Goal: Register for event/course

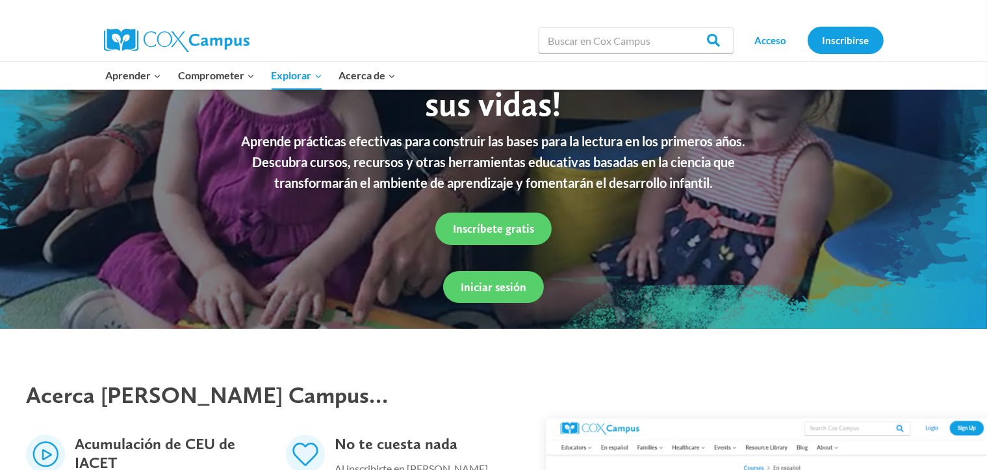
scroll to position [130, 0]
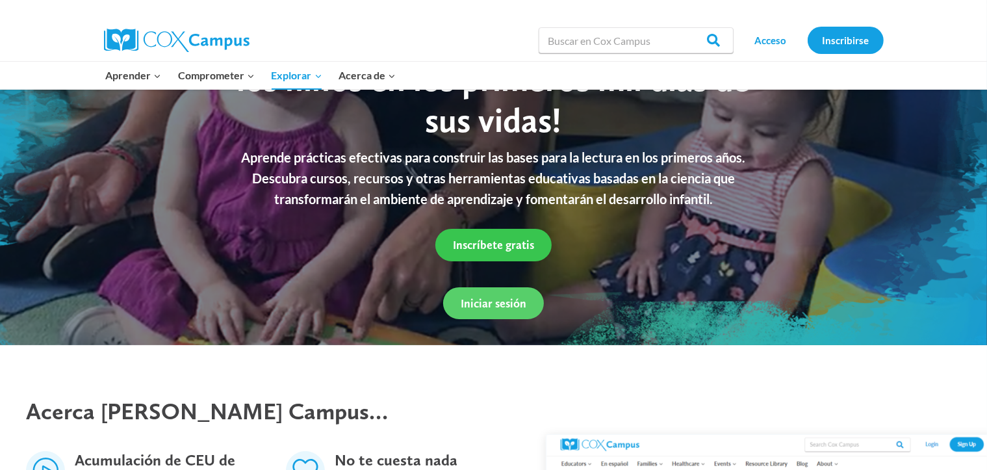
click at [494, 245] on font "Inscríbete gratis" at bounding box center [493, 245] width 81 height 14
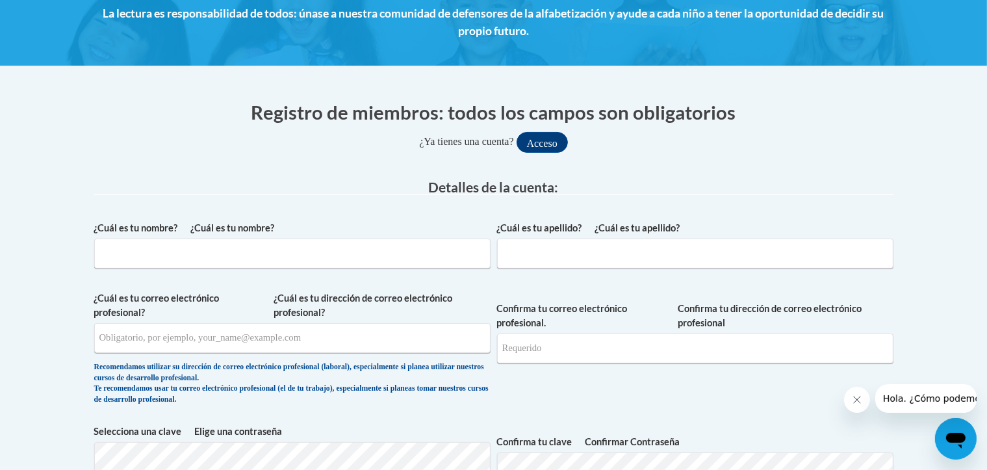
scroll to position [260, 0]
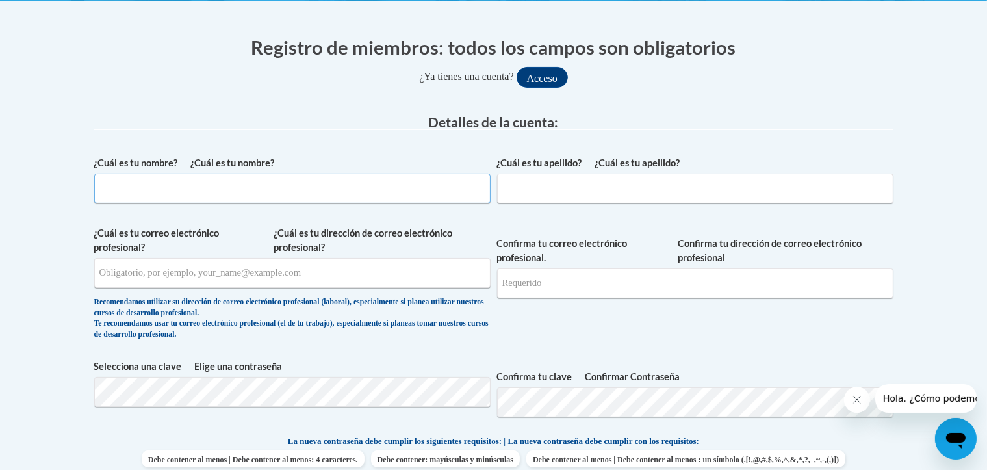
click at [200, 179] on input "¿Cuál es tu nombre? ¿Cuál es tu nombre?" at bounding box center [292, 188] width 396 height 30
type input "yusleivys"
type input "mogollon"
click at [192, 272] on input "¿Cuál es tu dirección de correo electrónico profesional? ¿Cuál es tu correo ele…" at bounding box center [292, 273] width 396 height 30
type input "yuslemogollon@gmail.com"
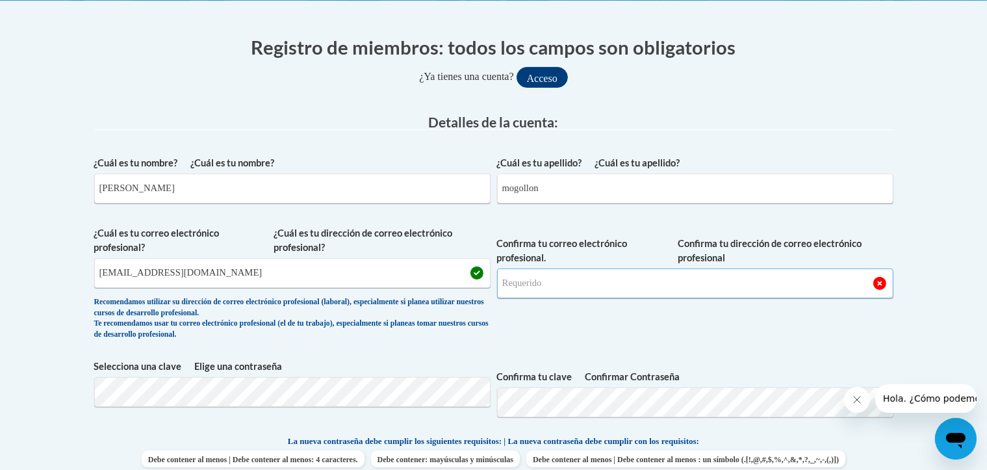
click at [633, 286] on input "Confirma tu dirección de correo electrónico profesional Confirma tu correo elec…" at bounding box center [695, 283] width 396 height 30
type input "yuslemogollon@gmail.com"
click at [608, 340] on span "Confirma tu dirección de correo electrónico profesional Confirma tu correo elec…" at bounding box center [695, 286] width 396 height 120
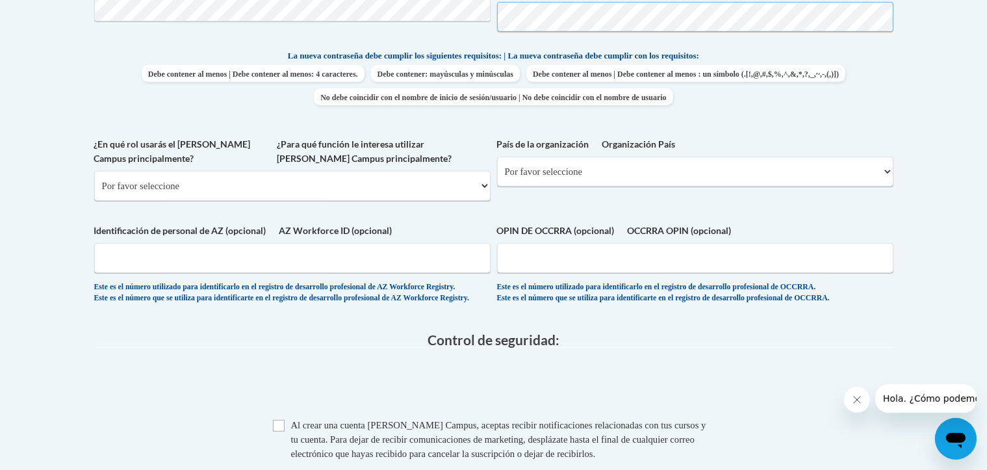
scroll to position [650, 0]
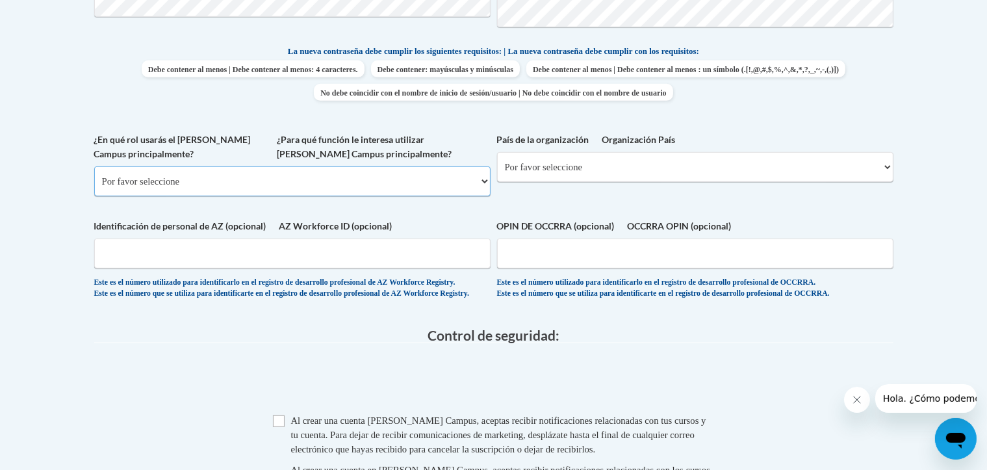
click at [480, 196] on select "Por favor seleccione Facultad/Universidad | colegio/universidad Socio comunitar…" at bounding box center [292, 181] width 396 height 30
select select "3271ce3a-a928-4b91-bcec-7d68f79f4f34"
click at [94, 189] on select "Por favor seleccione Facultad/Universidad | colegio/universidad Socio comunitar…" at bounding box center [292, 181] width 396 height 30
click at [754, 182] on select "Por favor seleccione Estados Unidos | Estados Unidos Fuera de los Estados Unido…" at bounding box center [695, 167] width 396 height 30
select select "2ba6c5f2-6ab4-47b5-9408-0a73ae60d186"
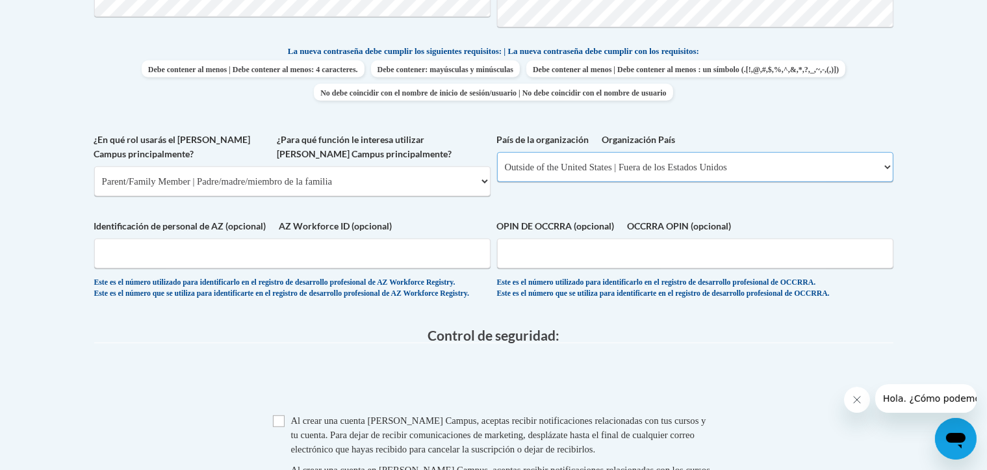
click at [497, 175] on select "Por favor seleccione Estados Unidos | Estados Unidos Fuera de los Estados Unido…" at bounding box center [695, 167] width 396 height 30
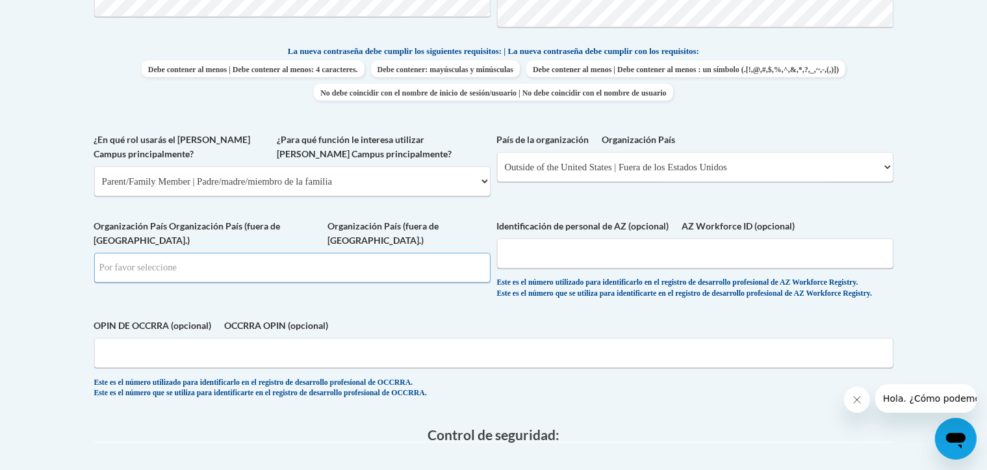
click at [479, 273] on input "Buscar" at bounding box center [292, 268] width 396 height 30
type input "CO"
click at [732, 268] on input "AZ Workforce ID (opcional) Identificación de personal de AZ (opcional)" at bounding box center [695, 253] width 396 height 30
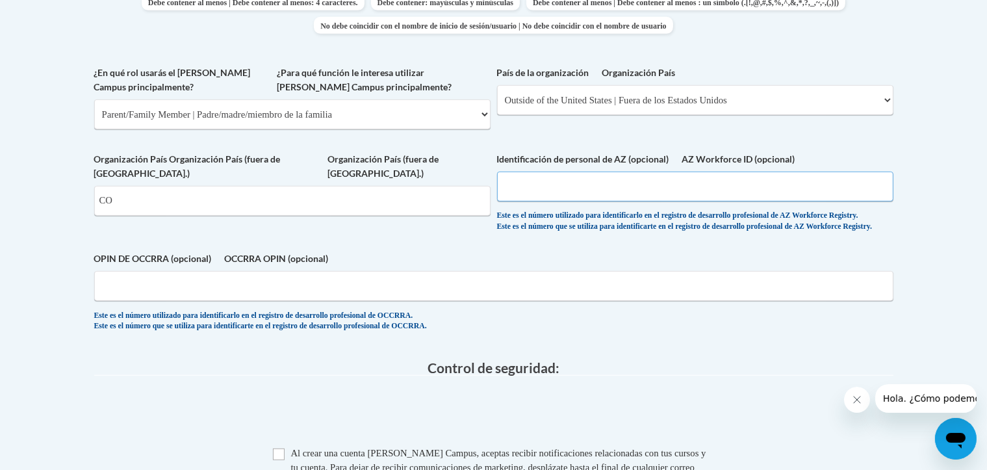
scroll to position [779, 0]
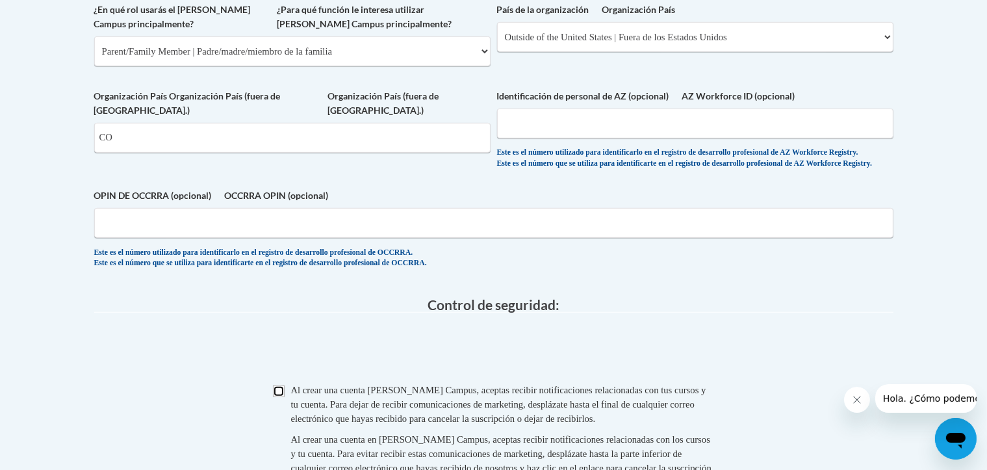
click at [281, 397] on input "Caja" at bounding box center [279, 391] width 12 height 12
checkbox input "true"
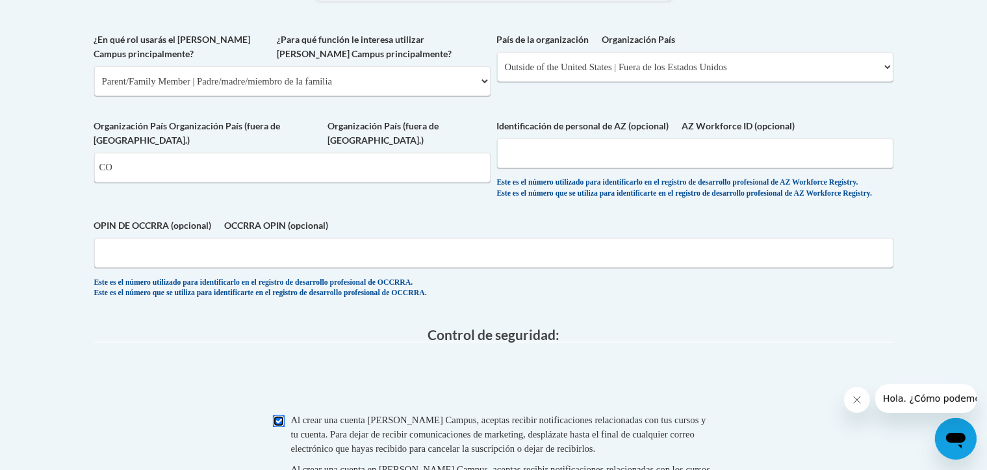
scroll to position [715, 0]
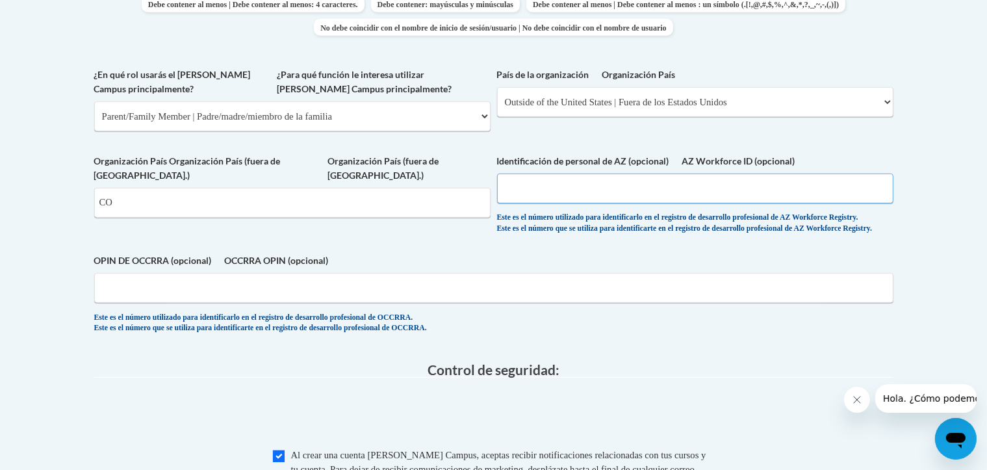
click at [614, 203] on input "AZ Workforce ID (opcional) Identificación de personal de AZ (opcional)" at bounding box center [695, 188] width 396 height 30
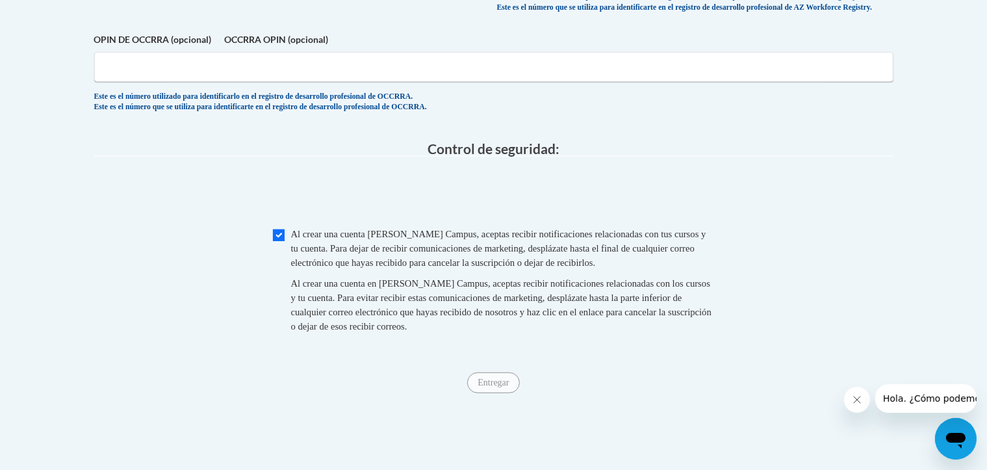
scroll to position [974, 0]
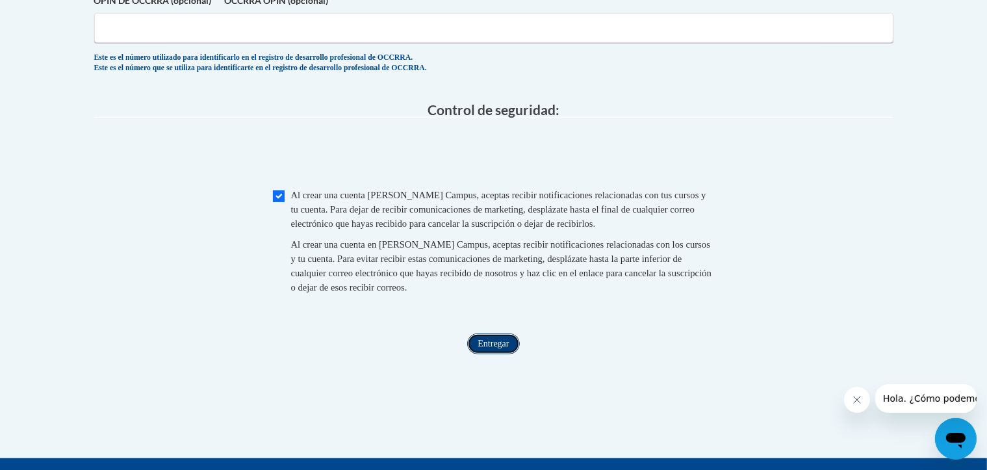
click at [501, 354] on input "Entregar" at bounding box center [493, 343] width 52 height 21
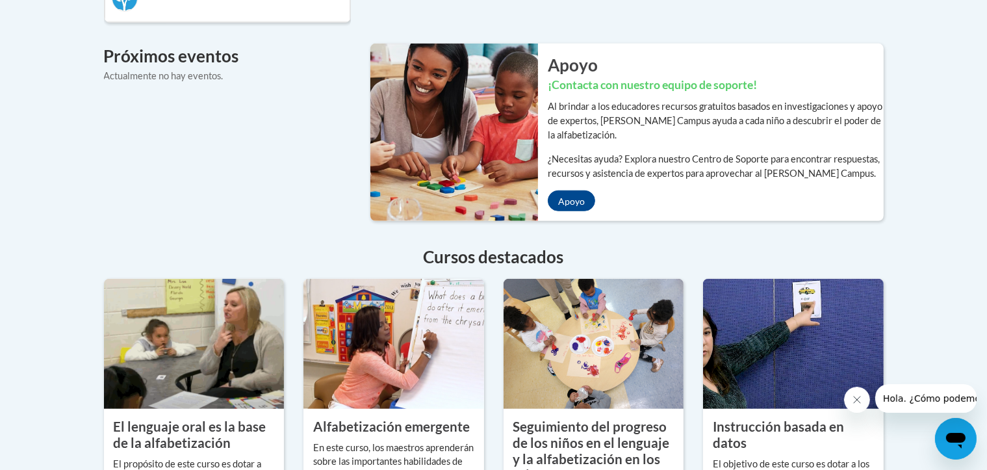
scroll to position [1104, 0]
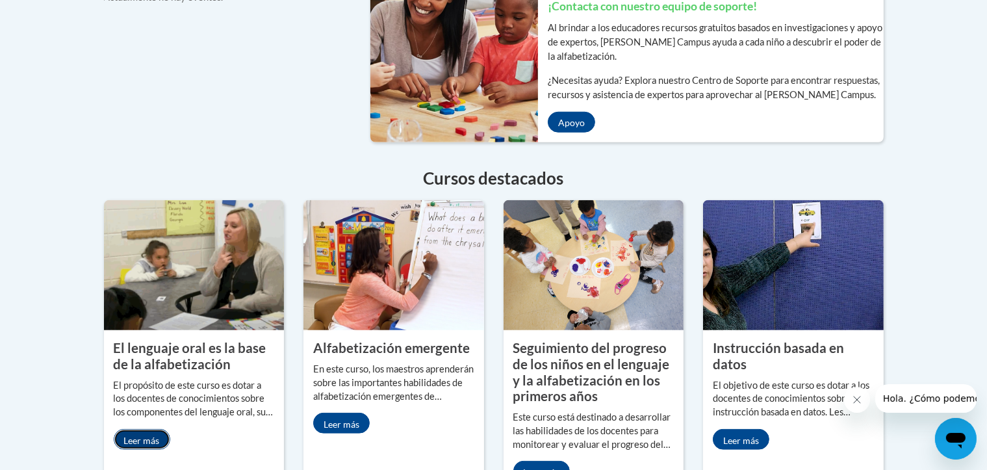
click at [155, 429] on link "Leer más" at bounding box center [142, 439] width 57 height 21
click at [146, 435] on font "Leer más" at bounding box center [142, 440] width 36 height 11
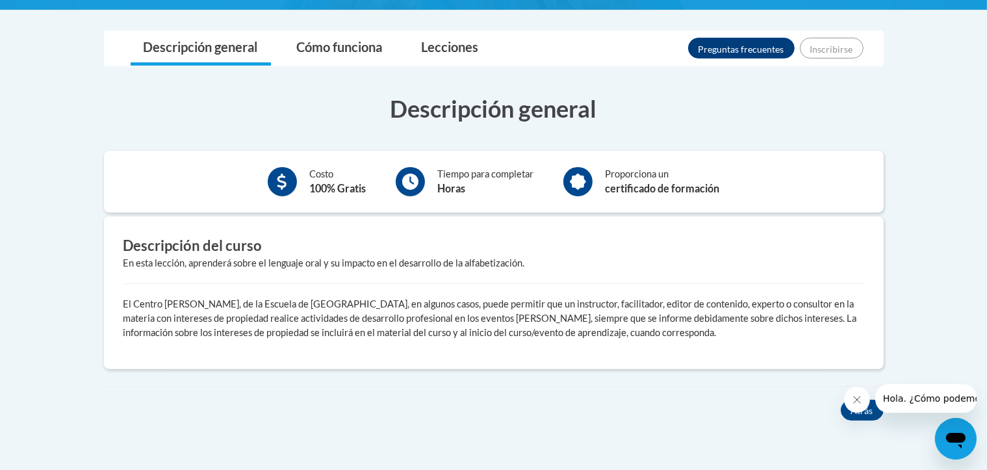
scroll to position [390, 0]
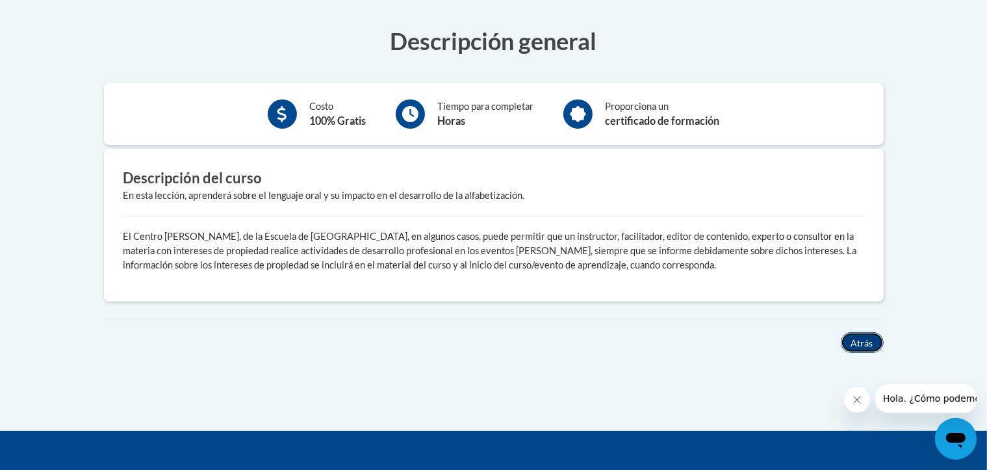
click at [865, 343] on font "Atrás" at bounding box center [862, 343] width 22 height 11
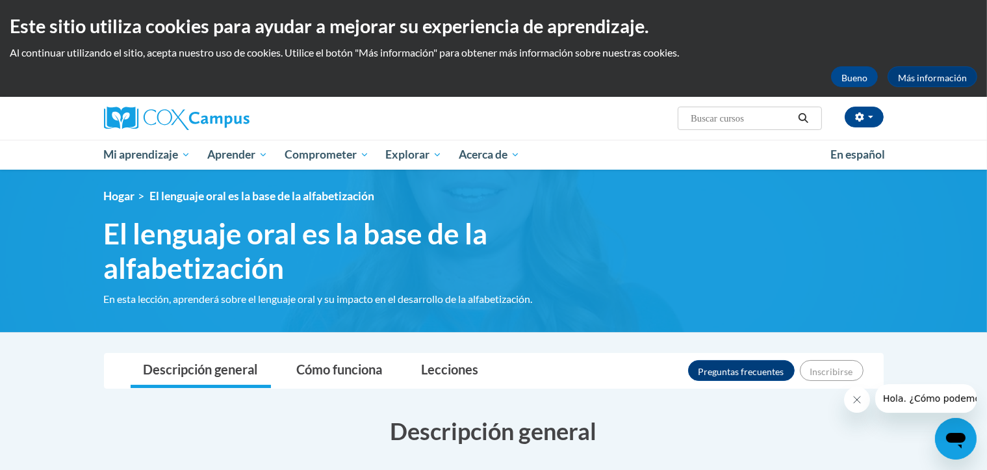
click at [802, 116] on icon "Buscar" at bounding box center [803, 118] width 12 height 10
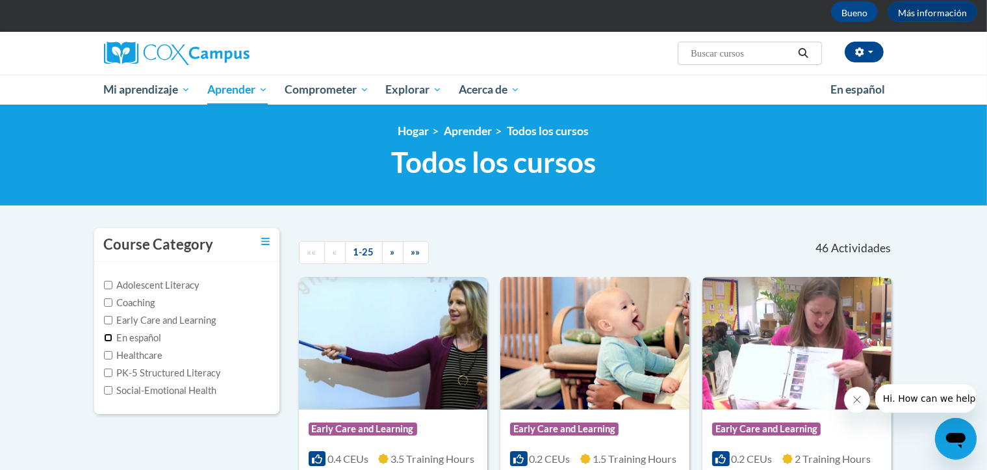
click at [107, 340] on input "En español" at bounding box center [108, 337] width 8 height 8
checkbox input "true"
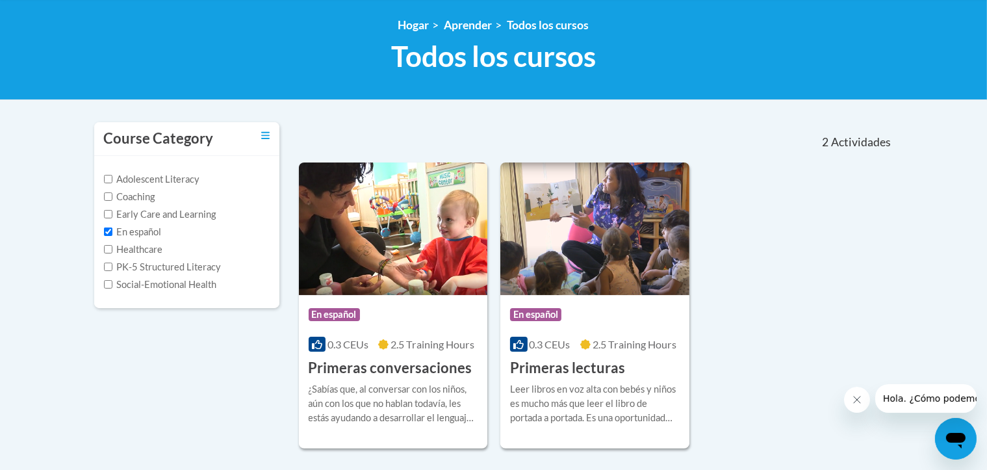
scroll to position [195, 0]
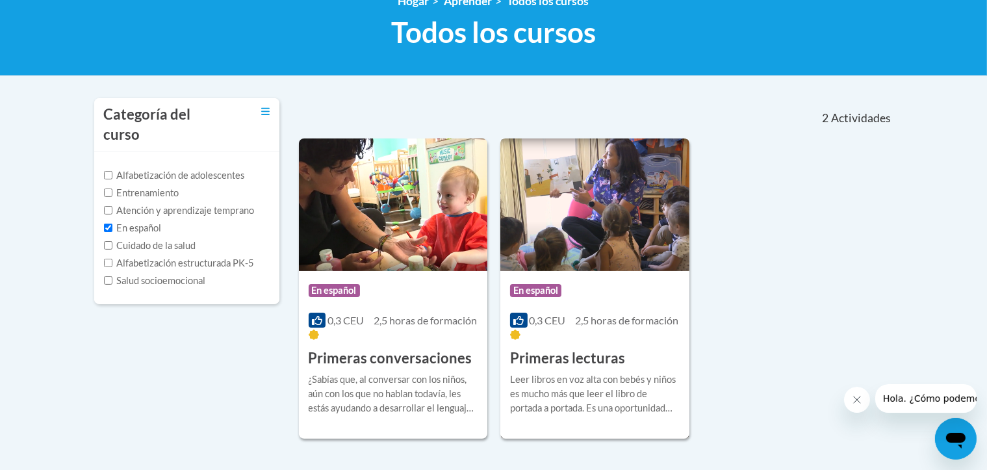
click at [568, 358] on font "Primeras lecturas" at bounding box center [567, 358] width 115 height 18
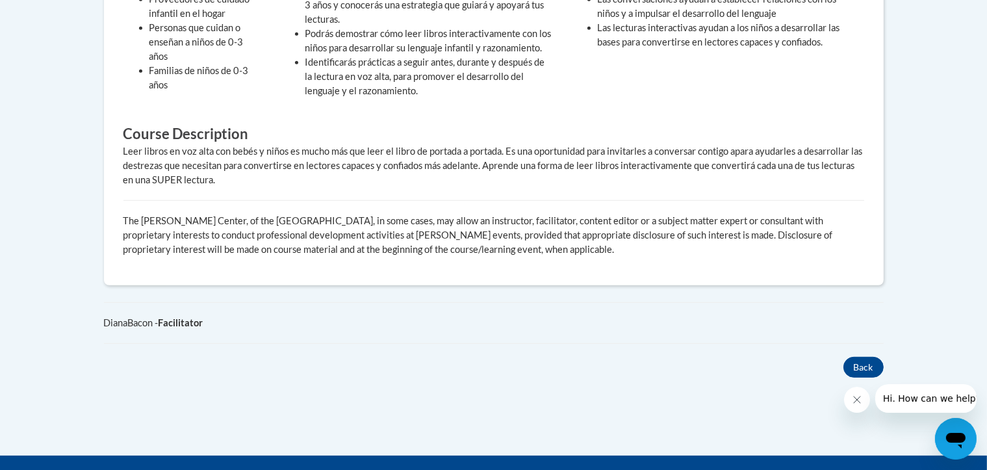
scroll to position [715, 0]
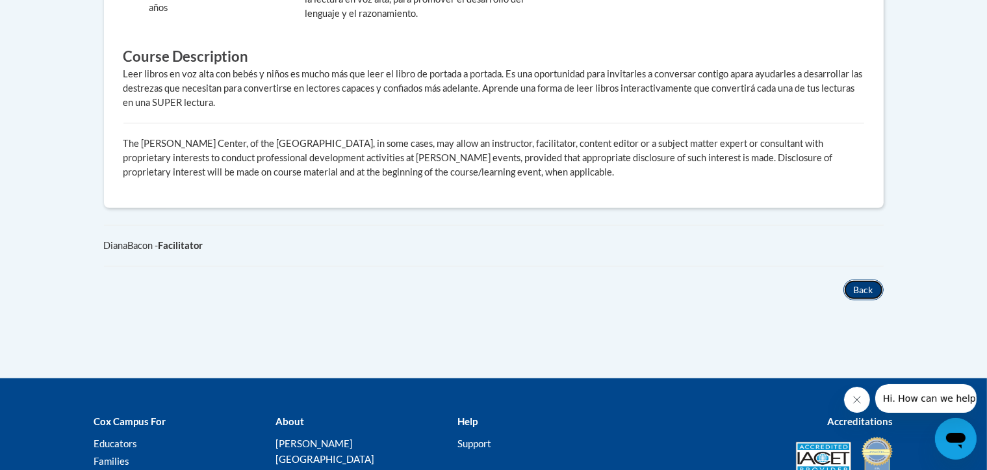
click at [868, 279] on button "Back" at bounding box center [863, 289] width 40 height 21
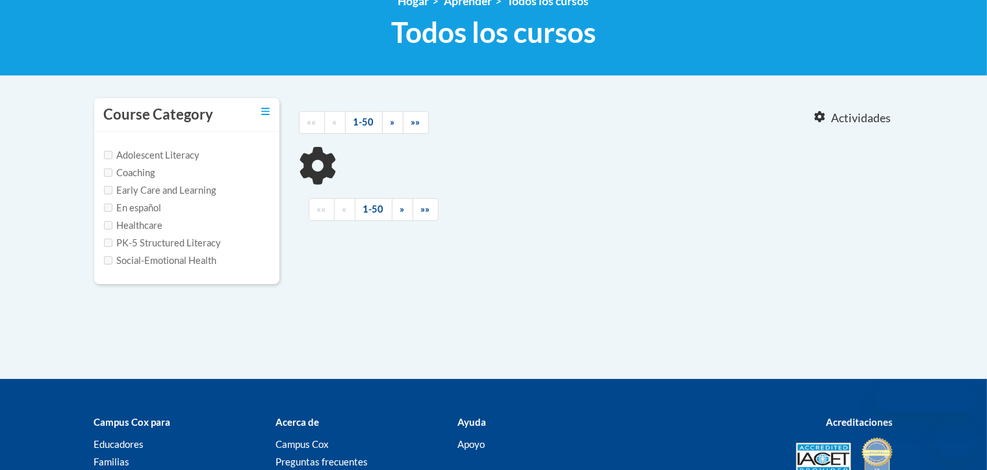
scroll to position [195, 0]
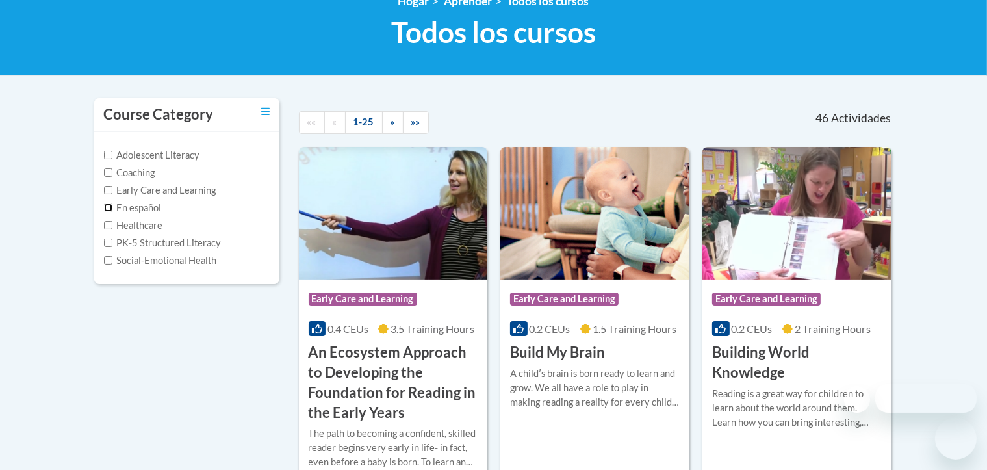
click at [110, 205] on input "En español" at bounding box center [108, 207] width 8 height 8
checkbox input "true"
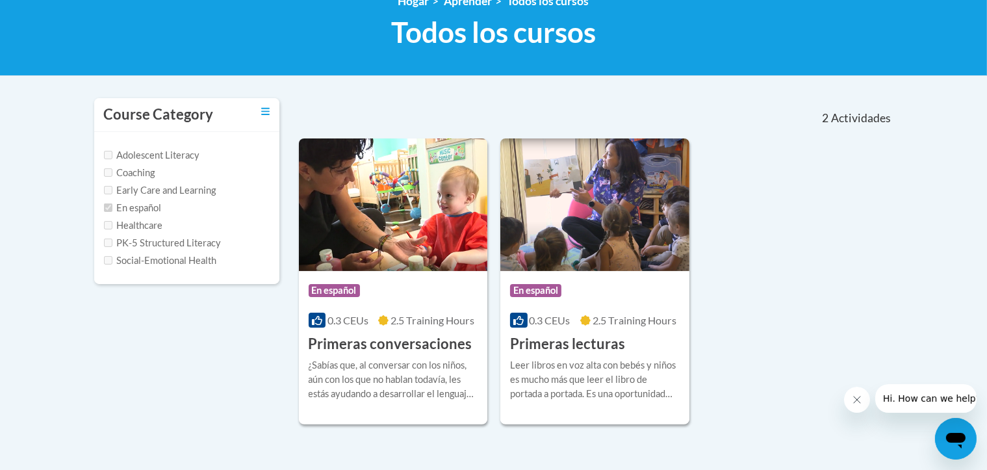
scroll to position [0, 0]
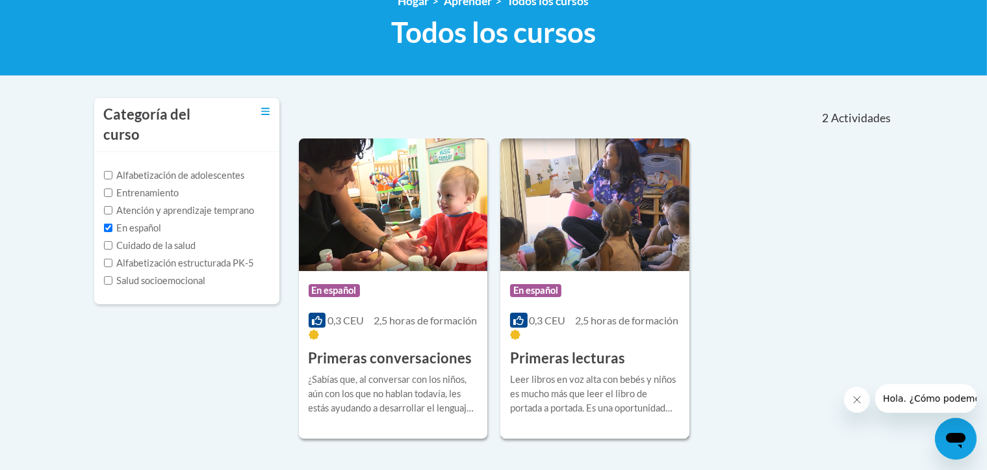
click at [587, 220] on img at bounding box center [594, 204] width 189 height 133
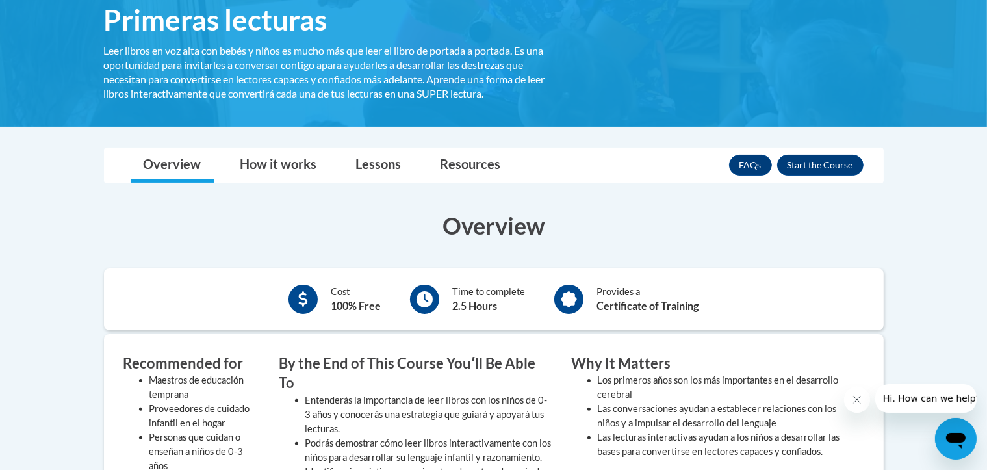
scroll to position [116, 0]
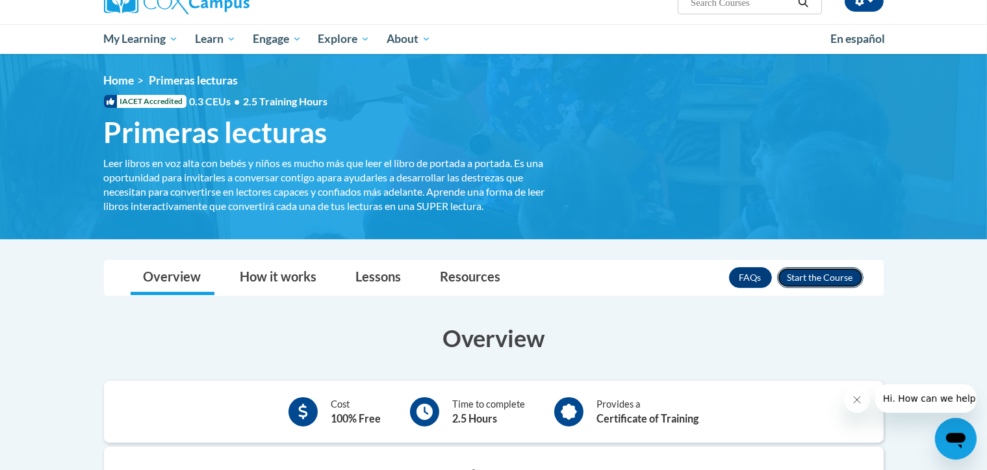
click at [819, 280] on button "Enroll" at bounding box center [820, 277] width 86 height 21
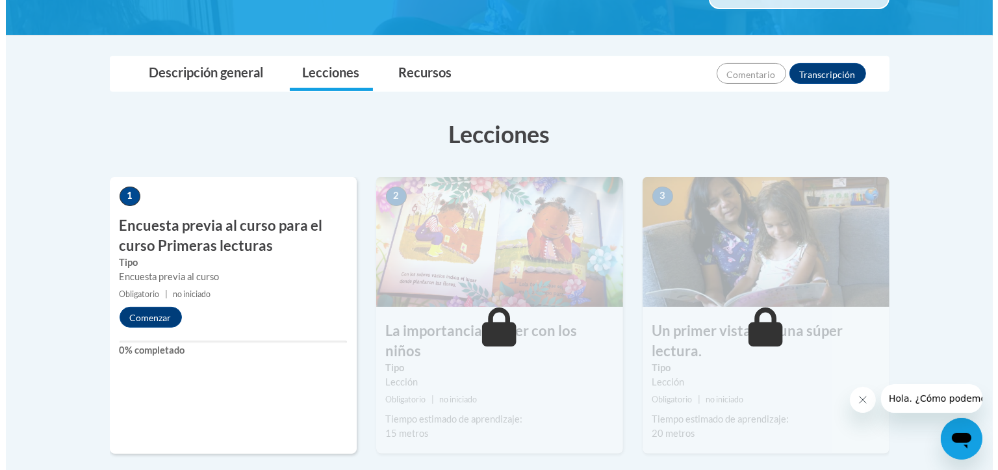
scroll to position [325, 0]
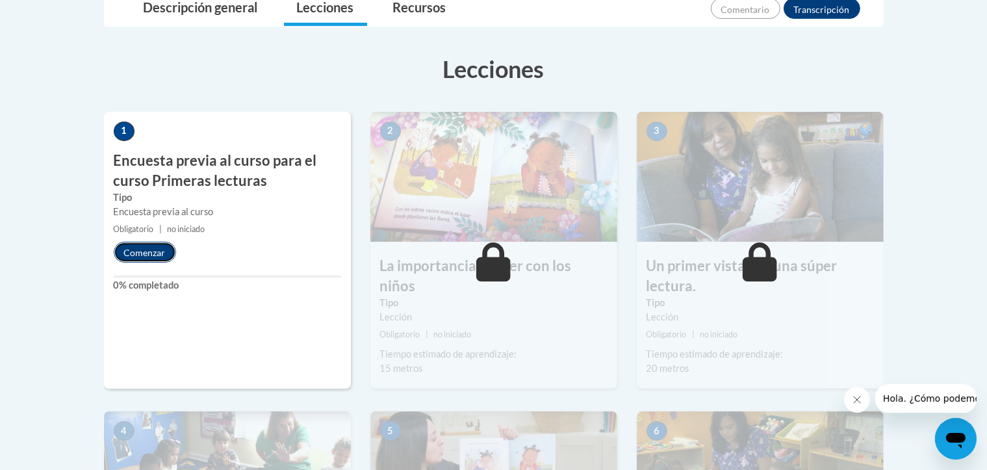
click at [148, 248] on font "Comenzar" at bounding box center [145, 252] width 42 height 11
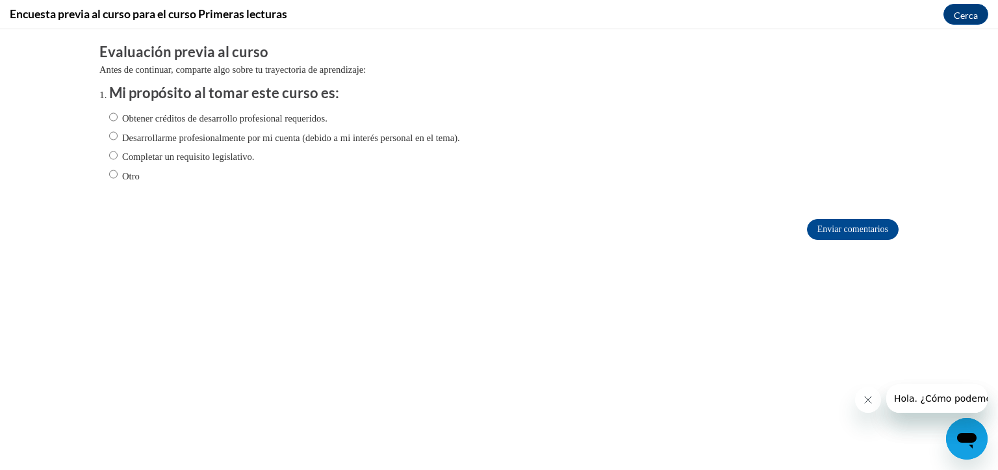
scroll to position [0, 0]
click at [109, 131] on input "Desarrollarme profesionalmente por mi cuenta (debido a mi interés personal en e…" at bounding box center [113, 136] width 8 height 14
radio input "true"
click at [865, 229] on input "Enviar comentarios" at bounding box center [853, 229] width 92 height 21
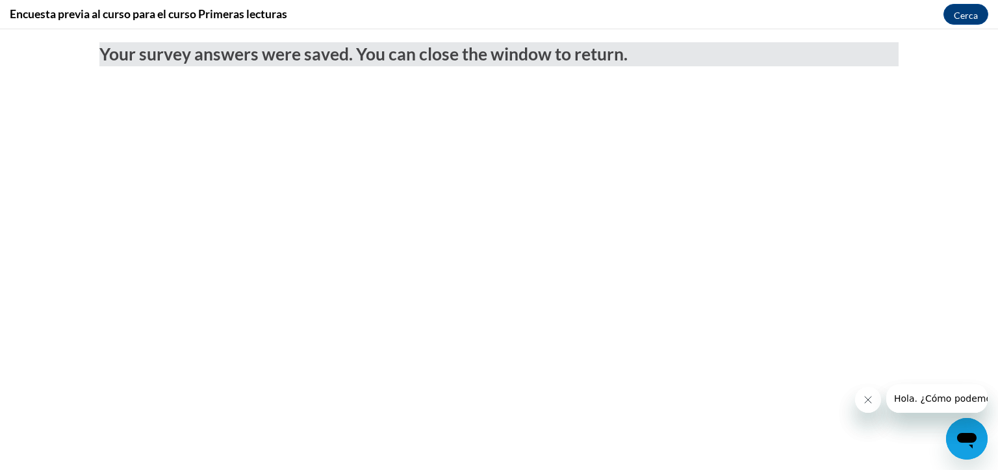
click at [500, 222] on body "Your survey answers were saved. You can close the window to return." at bounding box center [499, 249] width 998 height 440
click at [873, 396] on button "Cerrar mensaje de la compañía" at bounding box center [868, 399] width 26 height 26
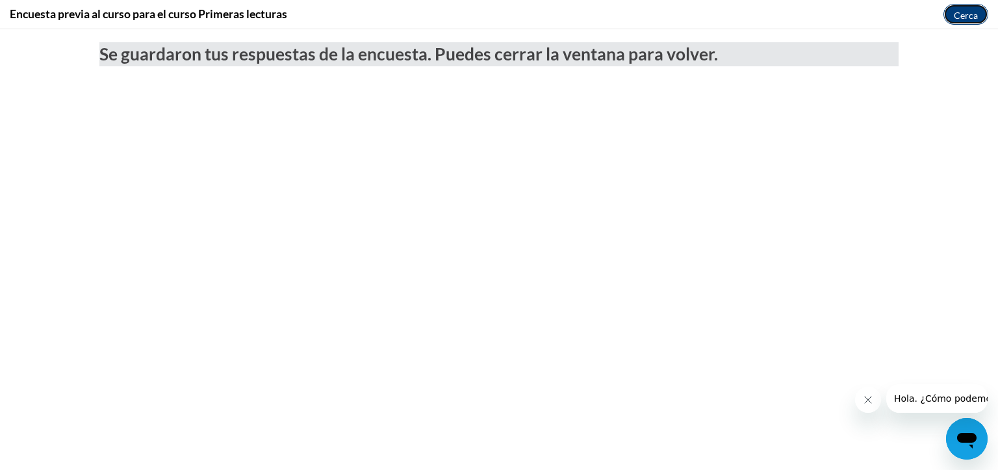
click at [959, 16] on font "Cerca" at bounding box center [966, 15] width 24 height 11
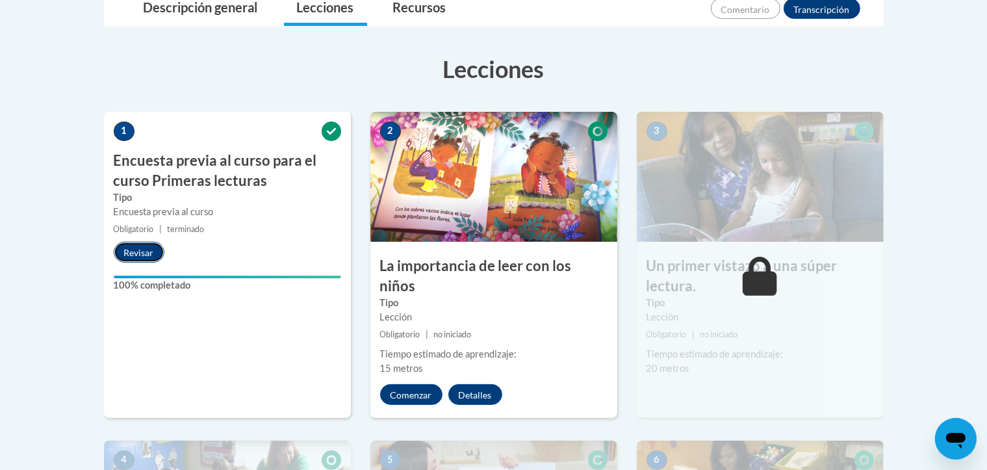
click at [144, 245] on button "Revisar" at bounding box center [139, 252] width 51 height 21
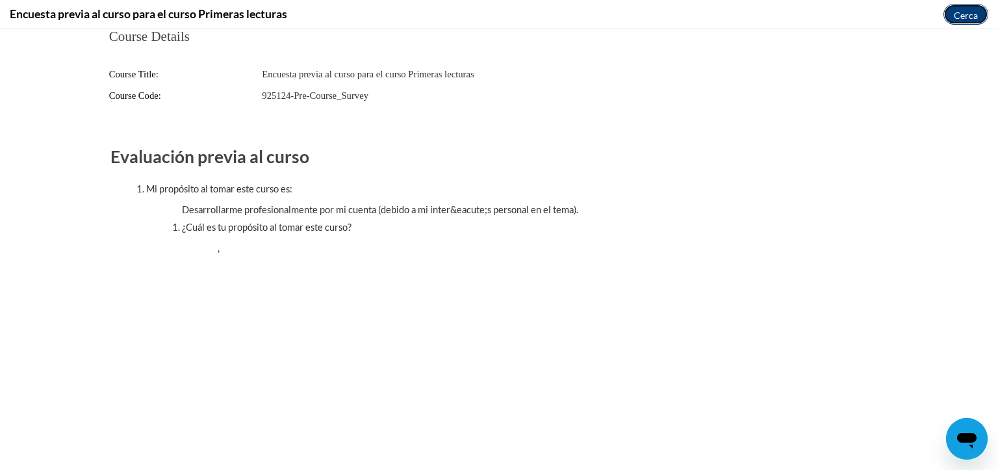
click at [970, 16] on font "Cerca" at bounding box center [966, 15] width 24 height 11
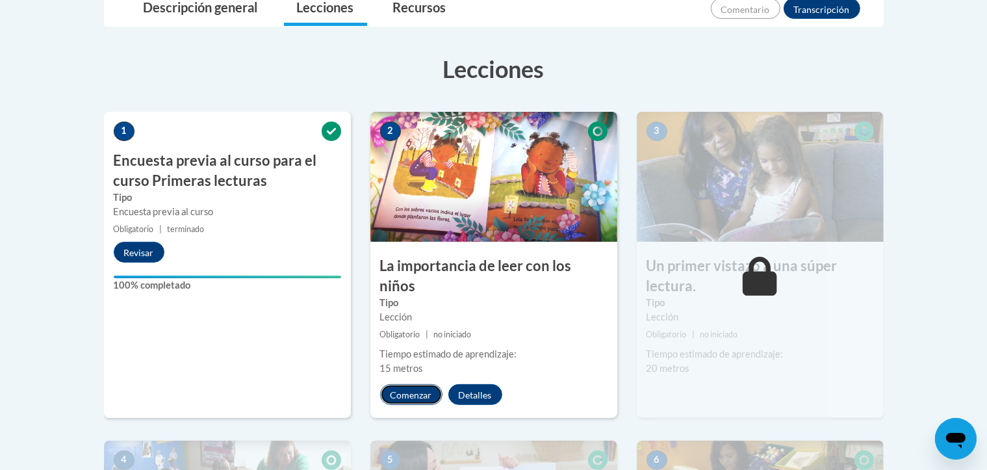
click at [415, 390] on font "Comenzar" at bounding box center [411, 395] width 42 height 11
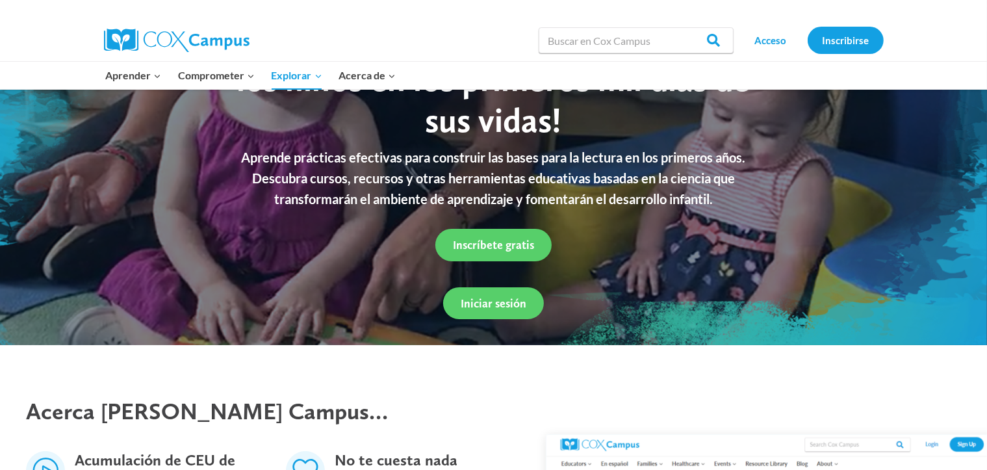
scroll to position [130, 0]
